Goal: Information Seeking & Learning: Learn about a topic

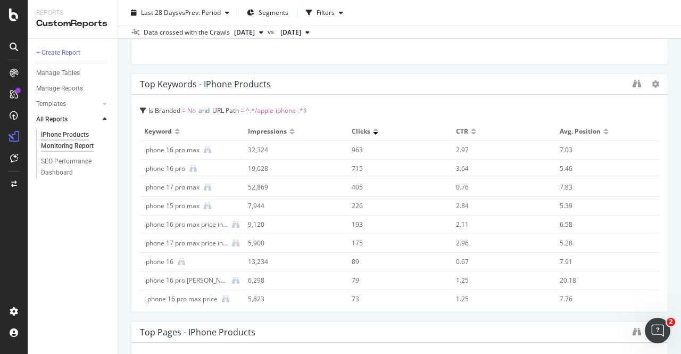
scroll to position [1020, 0]
click at [263, 31] on icon at bounding box center [261, 32] width 4 height 6
click at [632, 86] on icon "binoculars" at bounding box center [636, 84] width 9 height 9
click at [82, 159] on div "SEO Performance Dashboard" at bounding box center [71, 167] width 61 height 22
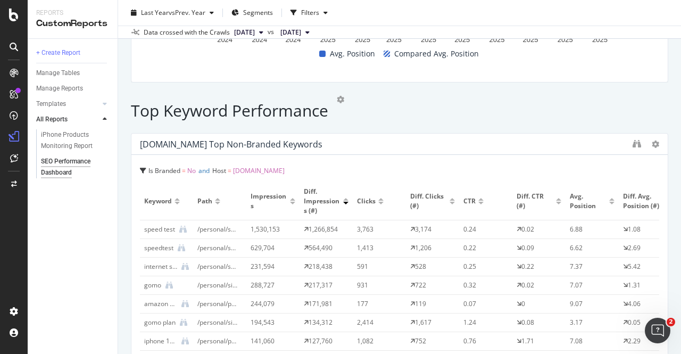
scroll to position [3564, 0]
click at [632, 140] on icon "binoculars" at bounding box center [636, 144] width 9 height 9
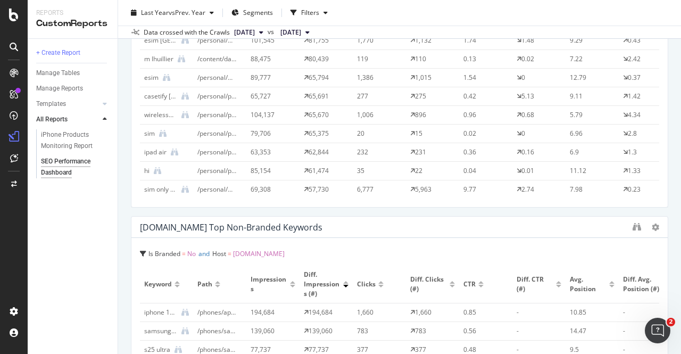
scroll to position [3741, 0]
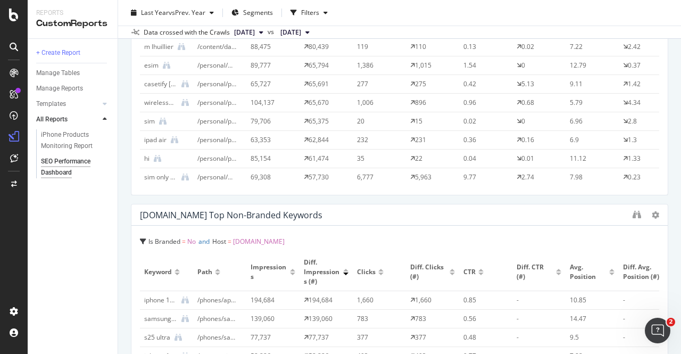
click at [632, 210] on div at bounding box center [636, 215] width 9 height 11
click at [632, 210] on icon "binoculars" at bounding box center [636, 214] width 9 height 9
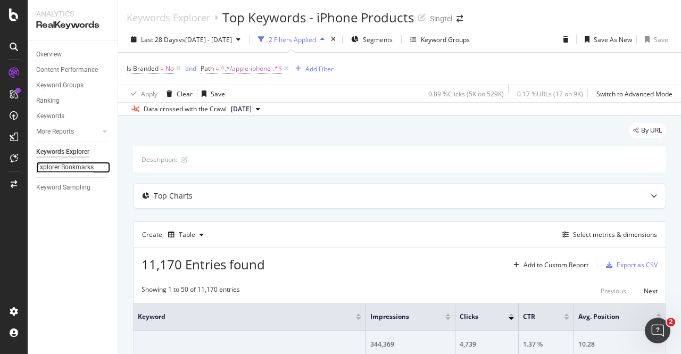
click at [66, 170] on div "Explorer Bookmarks" at bounding box center [64, 167] width 57 height 11
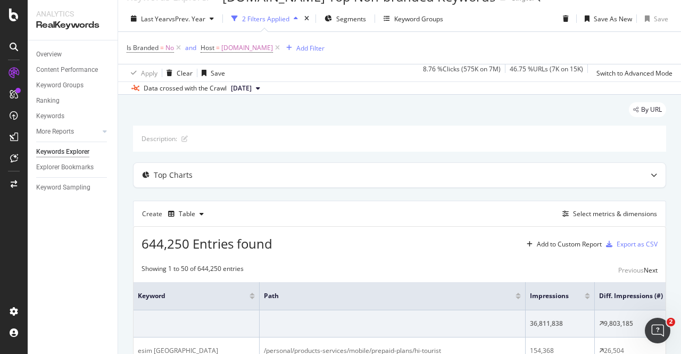
scroll to position [9, 0]
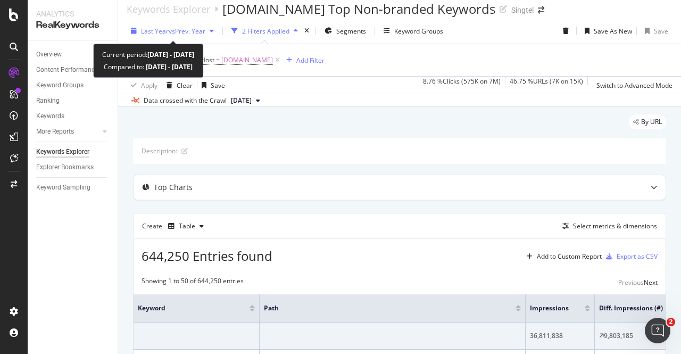
click at [214, 29] on icon "button" at bounding box center [212, 31] width 4 height 6
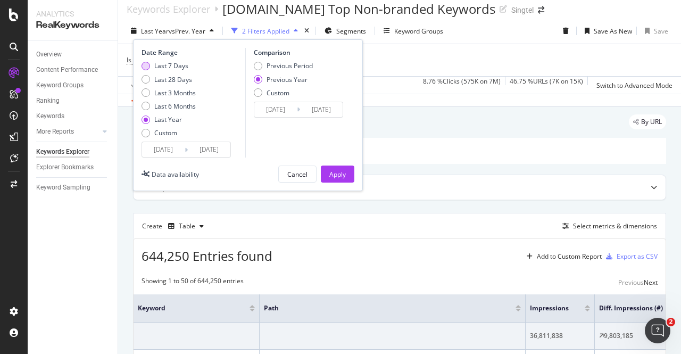
click at [179, 61] on div "Last 7 Days" at bounding box center [171, 65] width 34 height 9
type input "2025/09/07"
click at [281, 61] on div "Previous Period" at bounding box center [289, 65] width 46 height 9
type input "2025/08/31"
type input "2025/09/06"
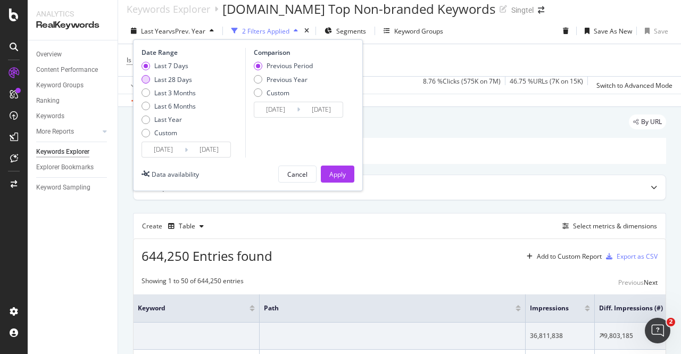
click at [185, 78] on div "Last 28 Days" at bounding box center [173, 79] width 38 height 9
type input "2025/08/17"
type input "2025/07/20"
type input "2025/08/16"
click at [175, 64] on div "Last 7 Days" at bounding box center [171, 65] width 34 height 9
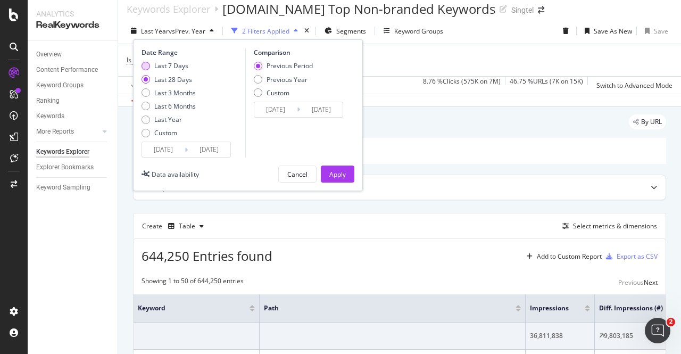
type input "2025/09/07"
type input "2025/08/31"
type input "2025/09/06"
click at [338, 170] on div "Apply" at bounding box center [337, 174] width 16 height 9
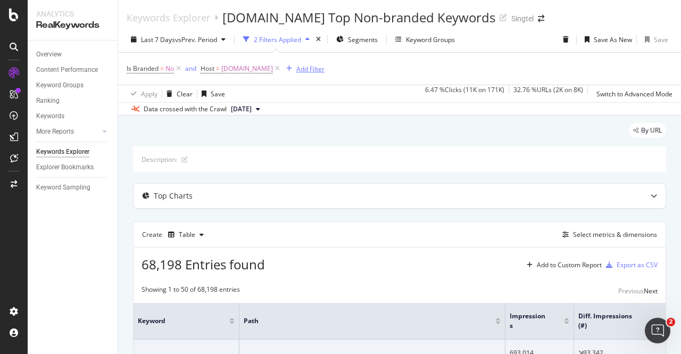
click at [305, 69] on div "Add Filter" at bounding box center [310, 68] width 28 height 9
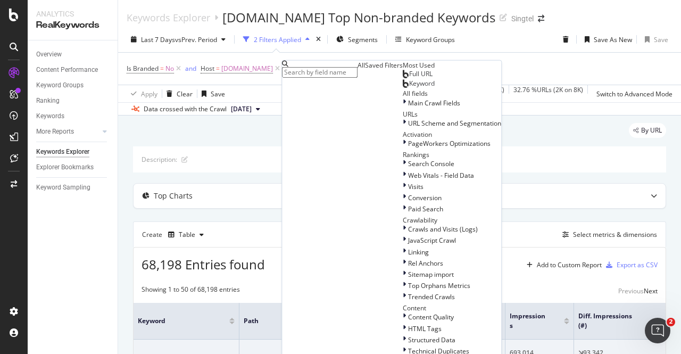
click at [403, 78] on div "Full URL" at bounding box center [418, 74] width 30 height 9
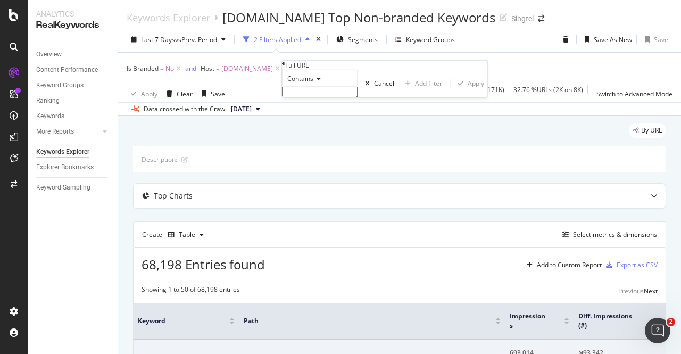
click at [329, 97] on input "text" at bounding box center [320, 92] width 76 height 11
type input "/apple"
click at [415, 91] on div "Add filter" at bounding box center [428, 86] width 27 height 9
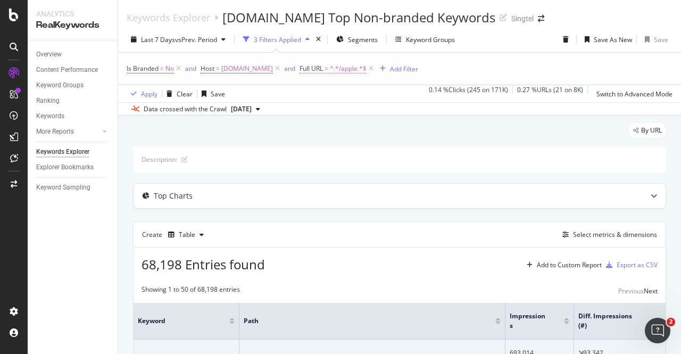
click at [345, 65] on span "^.*/apple.*$" at bounding box center [348, 68] width 37 height 15
click at [330, 95] on input "/apple" at bounding box center [338, 90] width 76 height 11
paste input "info/iphon"
type input "/info/iphone"
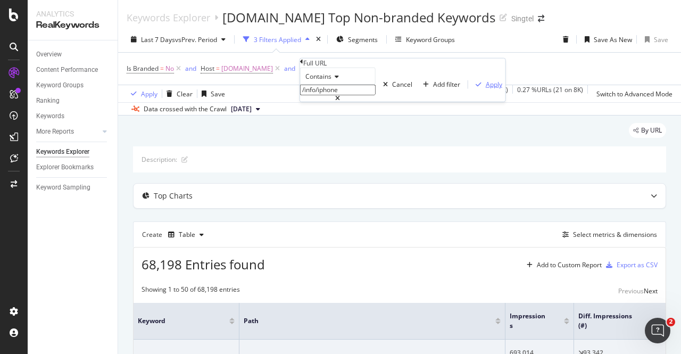
click at [485, 89] on div "Apply" at bounding box center [493, 84] width 16 height 9
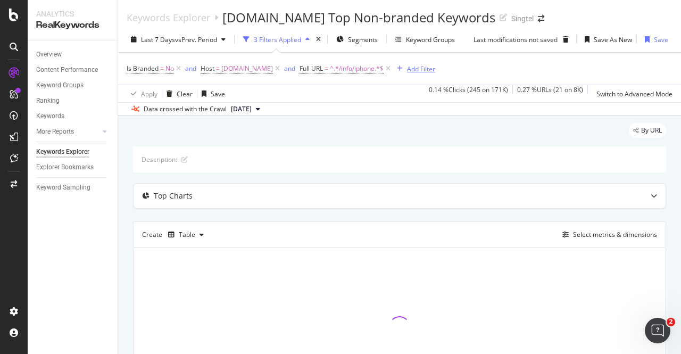
click at [416, 70] on div "Add Filter" at bounding box center [421, 68] width 28 height 9
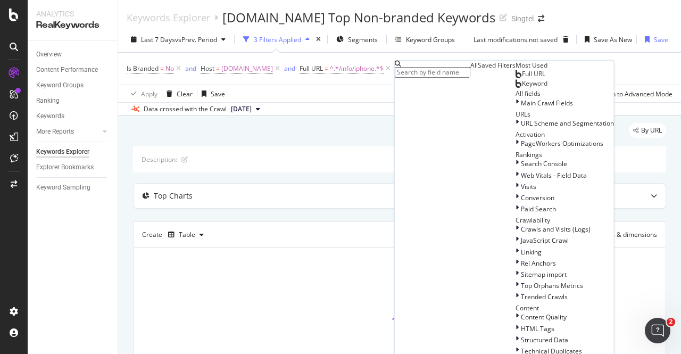
click at [522, 78] on span "Full URL" at bounding box center [533, 73] width 23 height 9
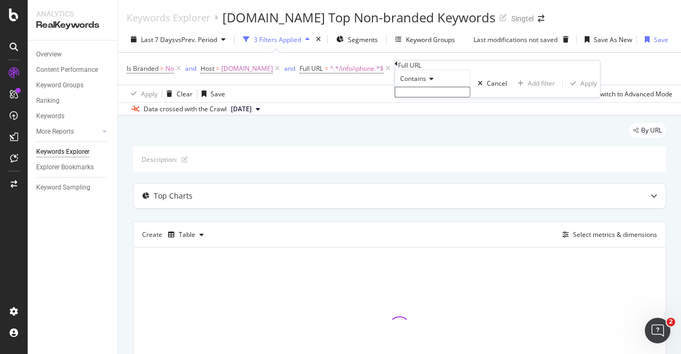
click at [435, 97] on input "text" at bounding box center [433, 92] width 76 height 11
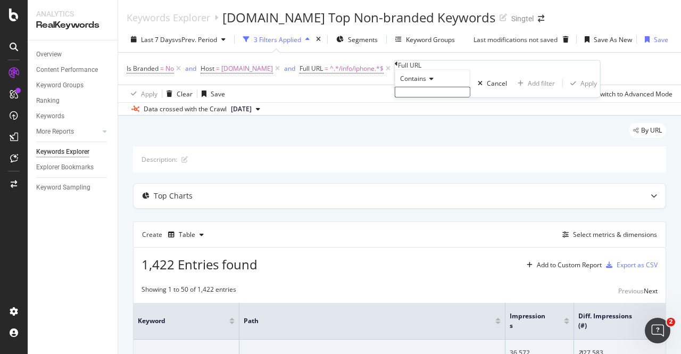
paste input "/info/iphone"
type input "/info/apple"
click at [580, 91] on div "Apply" at bounding box center [588, 86] width 16 height 9
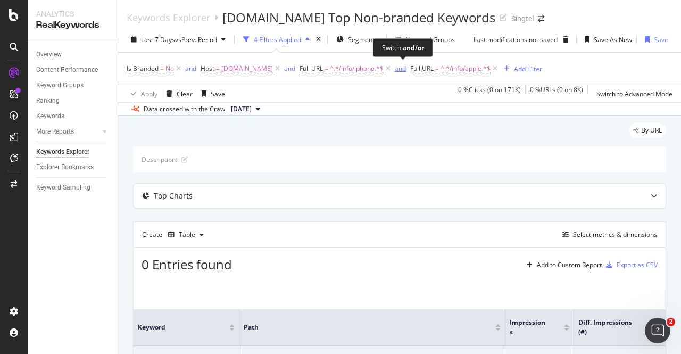
click at [397, 68] on div "and" at bounding box center [400, 68] width 11 height 9
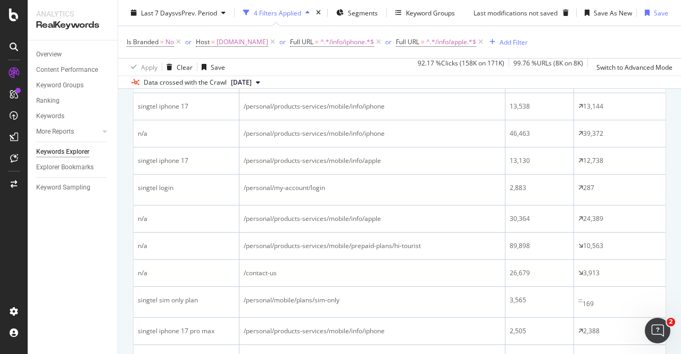
scroll to position [301, 0]
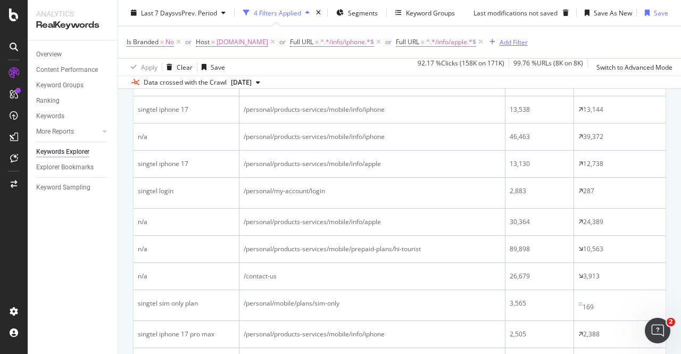
click at [506, 42] on div "Add Filter" at bounding box center [513, 41] width 28 height 9
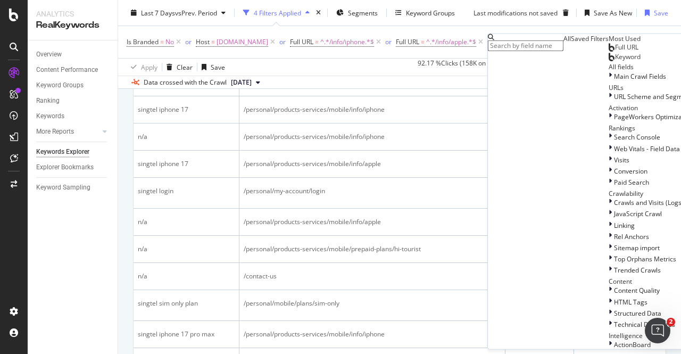
click at [615, 52] on span "Full URL" at bounding box center [626, 47] width 23 height 9
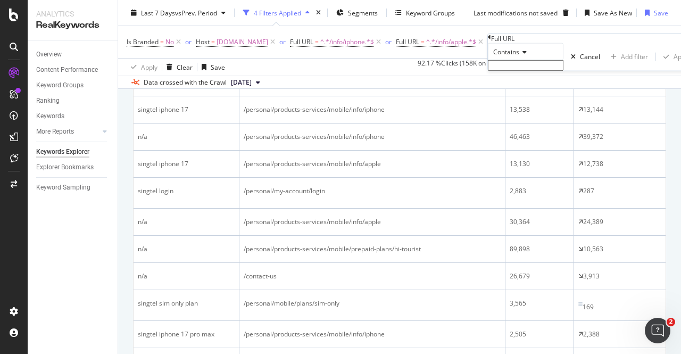
click at [532, 71] on input "text" at bounding box center [526, 65] width 76 height 11
paste input "/singtel-blog/iphone17"
type input "/singtel-blog/iphone17"
click at [673, 64] on div "Apply" at bounding box center [681, 59] width 16 height 9
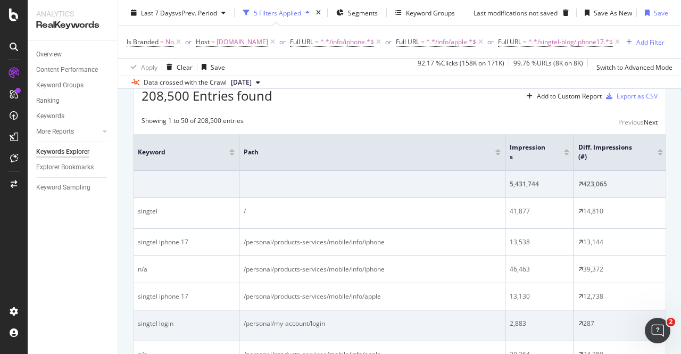
scroll to position [168, 0]
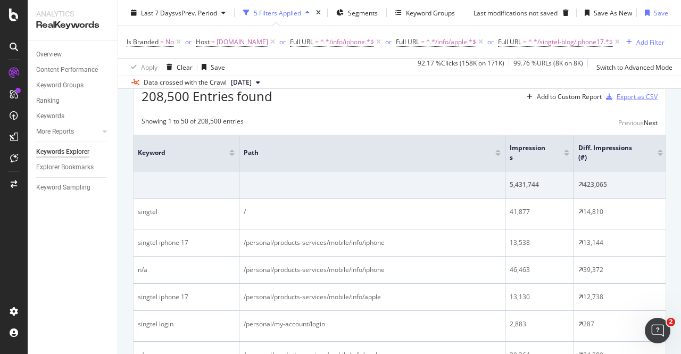
click at [616, 101] on div "Export as CSV" at bounding box center [636, 96] width 41 height 9
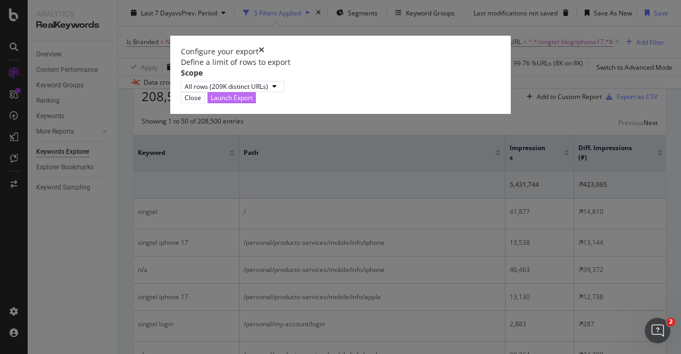
click at [253, 102] on div "Launch Export" at bounding box center [232, 97] width 42 height 9
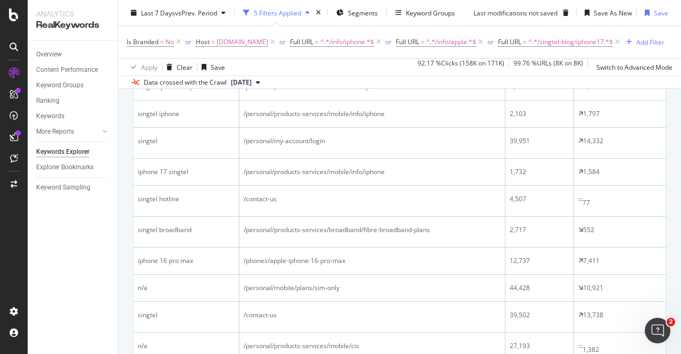
scroll to position [548, 0]
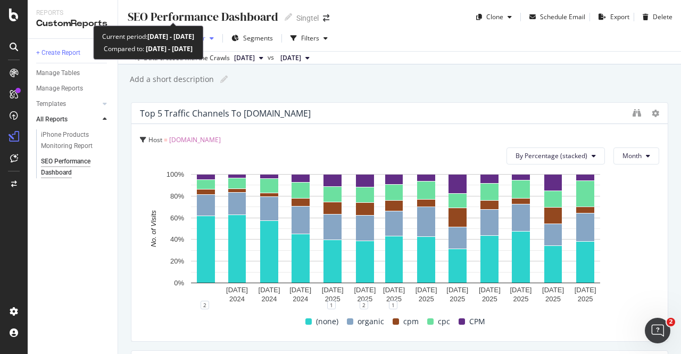
scroll to position [191, 0]
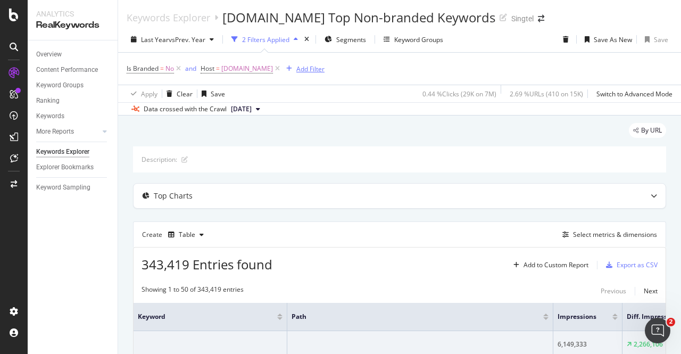
click at [294, 69] on div "button" at bounding box center [289, 68] width 14 height 6
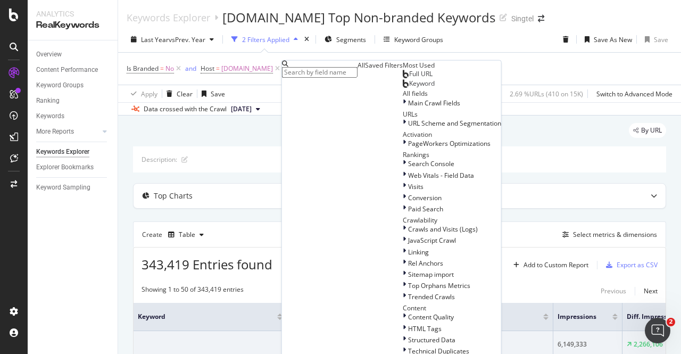
click at [409, 78] on span "Full URL" at bounding box center [420, 73] width 23 height 9
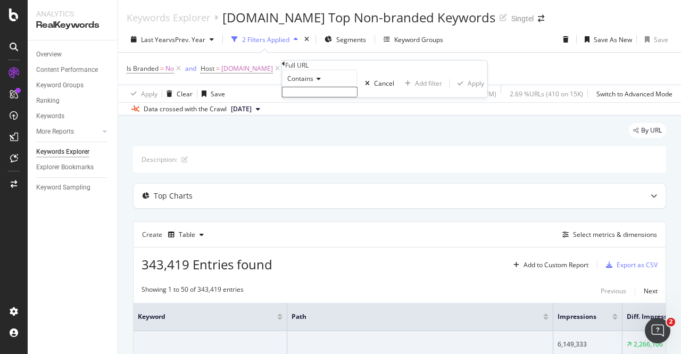
click at [328, 97] on input "text" at bounding box center [320, 92] width 76 height 11
type input "/apple-iphone-17"
click at [467, 91] on div "Apply" at bounding box center [475, 86] width 16 height 9
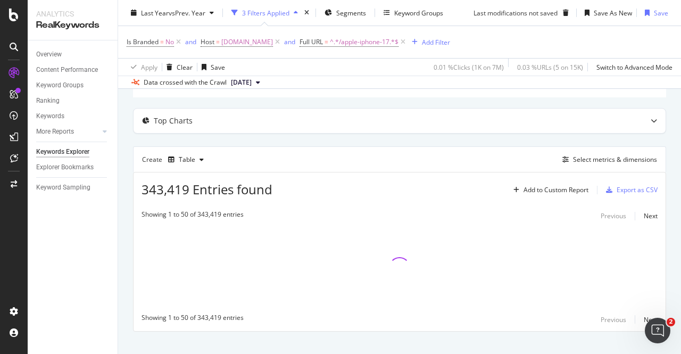
scroll to position [89, 0]
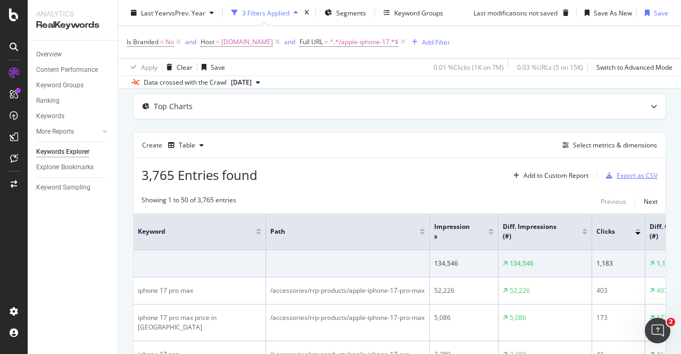
click at [606, 174] on icon "button" at bounding box center [609, 175] width 6 height 6
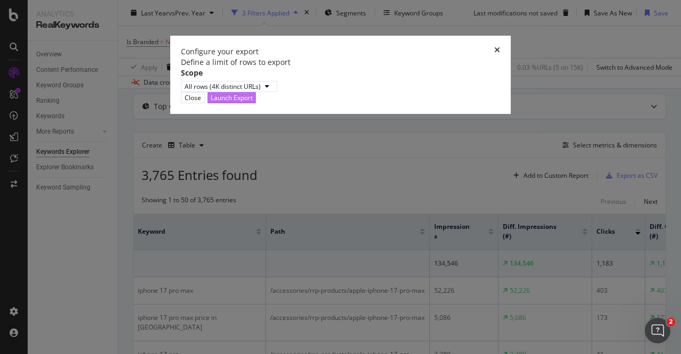
click at [253, 103] on div "Launch Export" at bounding box center [232, 98] width 42 height 10
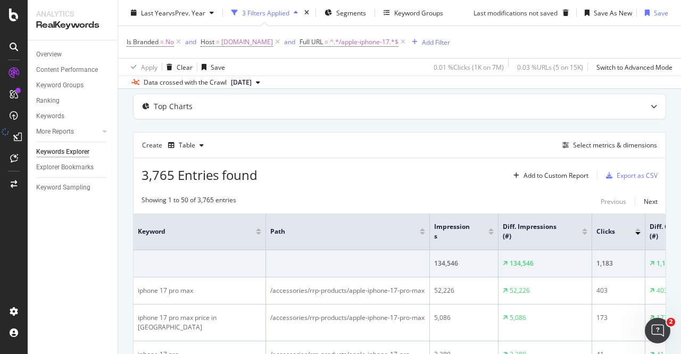
click at [450, 132] on div "Create Table Select metrics & dimensions" at bounding box center [399, 145] width 533 height 26
click at [369, 46] on span "^.*/apple-iphone-17.*$" at bounding box center [364, 42] width 69 height 15
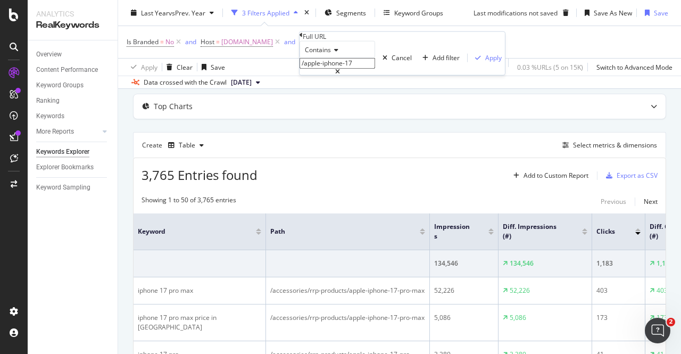
click at [366, 69] on input "/apple-iphone-17" at bounding box center [337, 63] width 76 height 11
type input "/apple-iphone-air"
click at [485, 62] on div "Apply" at bounding box center [493, 57] width 16 height 9
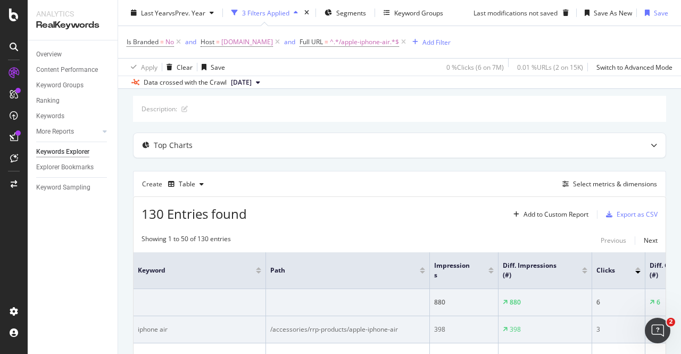
scroll to position [50, 0]
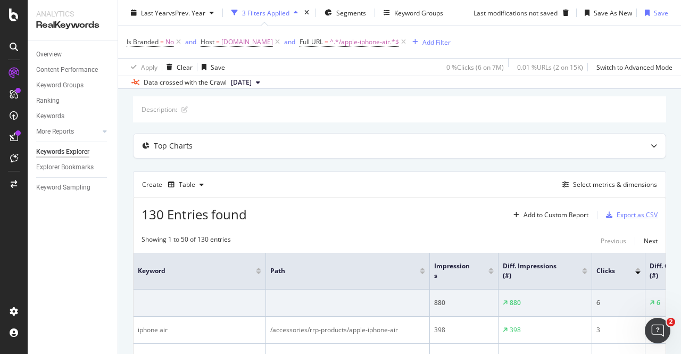
click at [624, 211] on div "Export as CSV" at bounding box center [636, 214] width 41 height 9
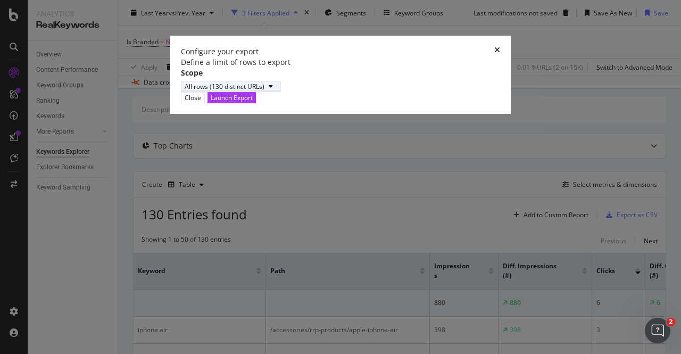
click at [248, 91] on div "All rows (130 distinct URLs)" at bounding box center [225, 86] width 80 height 9
click at [253, 102] on div "Launch Export" at bounding box center [232, 97] width 42 height 9
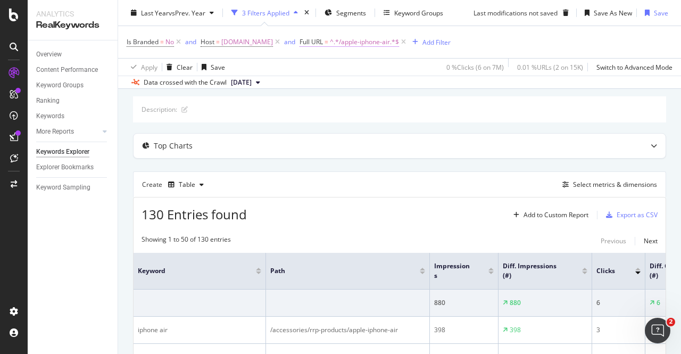
click at [383, 39] on span "^.*/apple-iphone-air.*$" at bounding box center [364, 42] width 69 height 15
click at [465, 107] on div "Description:" at bounding box center [399, 109] width 533 height 26
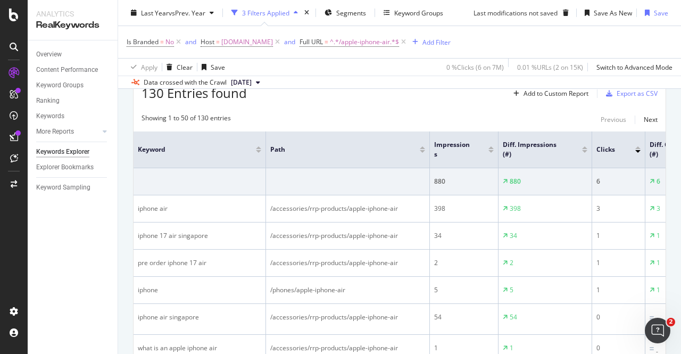
scroll to position [164, 0]
